Goal: Task Accomplishment & Management: Use online tool/utility

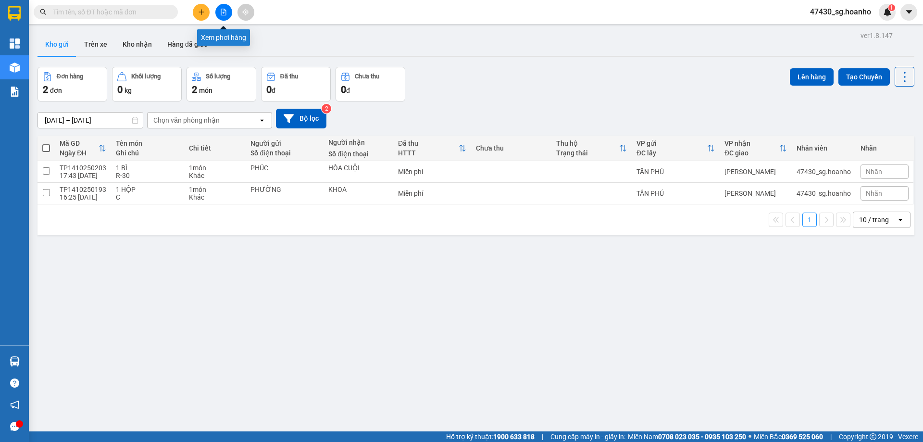
click at [226, 12] on icon "file-add" at bounding box center [223, 12] width 7 height 7
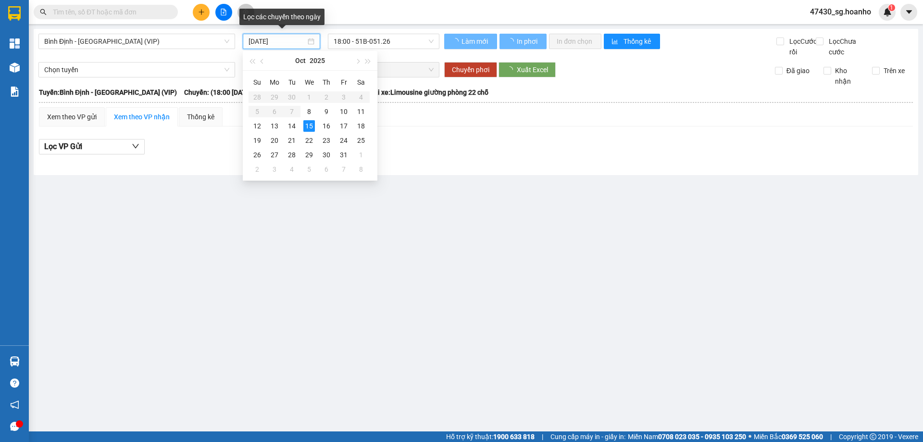
drag, startPoint x: 269, startPoint y: 39, endPoint x: 269, endPoint y: 74, distance: 34.6
click at [268, 42] on input "[DATE]" at bounding box center [276, 41] width 57 height 11
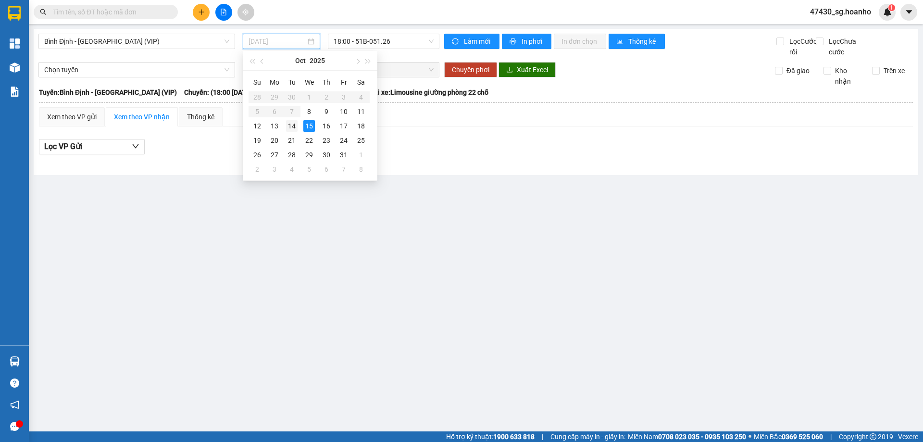
click at [291, 129] on div "14" at bounding box center [292, 126] width 12 height 12
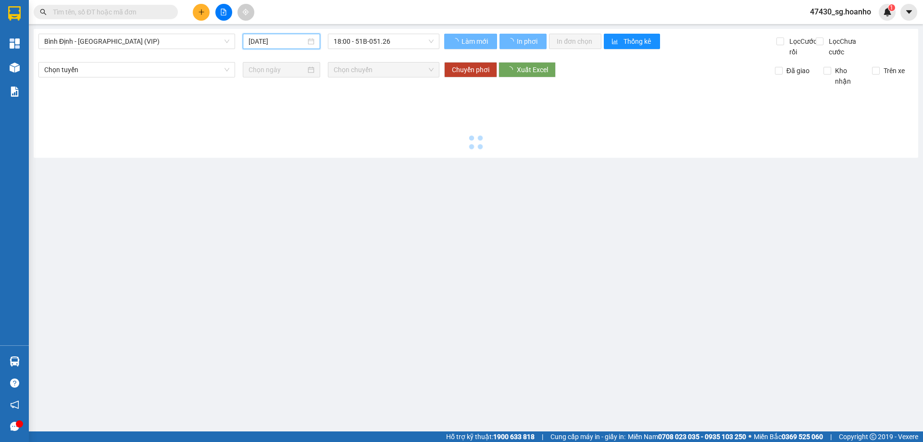
type input "[DATE]"
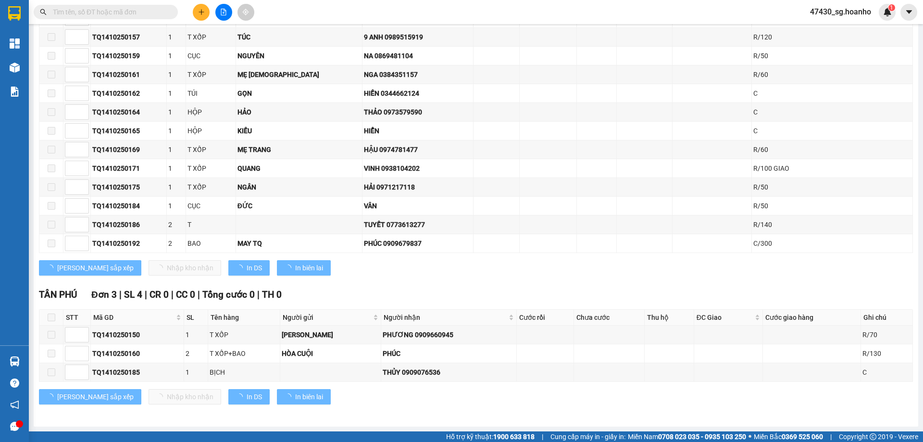
scroll to position [704, 0]
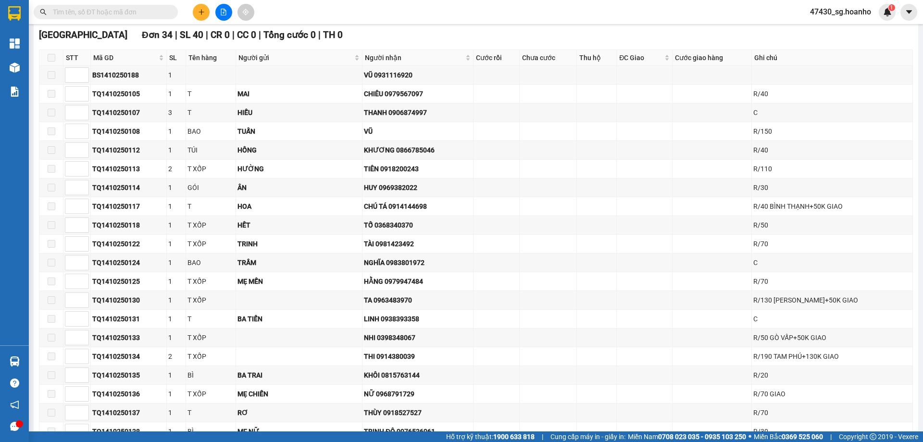
scroll to position [223, 0]
